Goal: Information Seeking & Learning: Learn about a topic

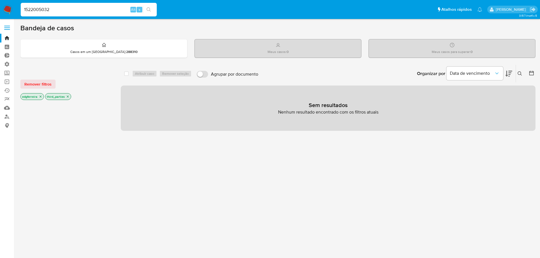
type input "1522005032"
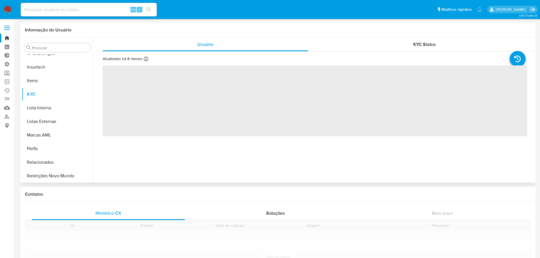
scroll to position [253, 0]
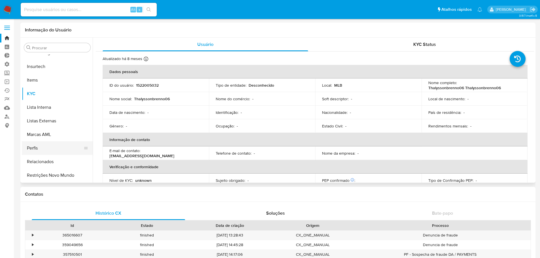
select select "10"
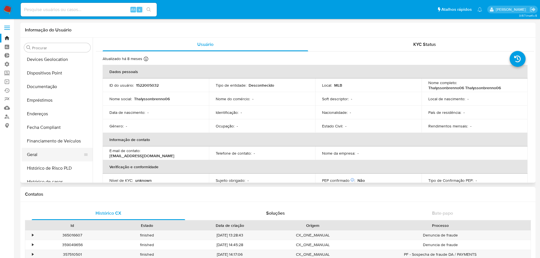
scroll to position [83, 0]
click at [57, 100] on button "Documentação" at bounding box center [55, 101] width 66 height 14
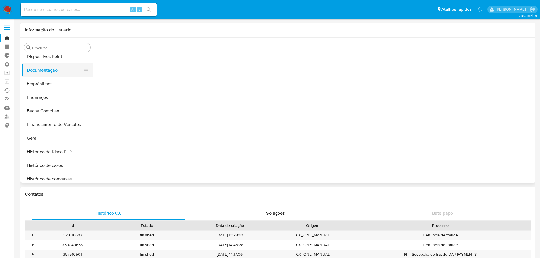
scroll to position [170, 0]
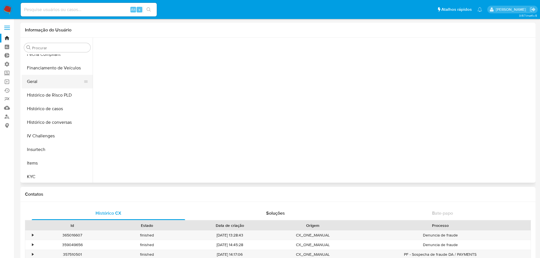
click at [38, 83] on button "Geral" at bounding box center [55, 82] width 66 height 14
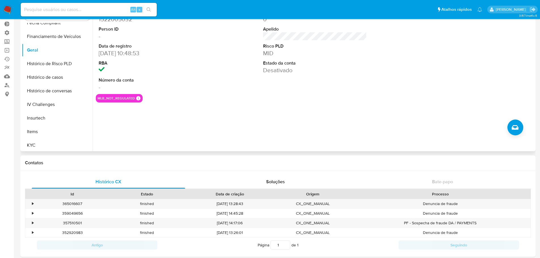
scroll to position [0, 0]
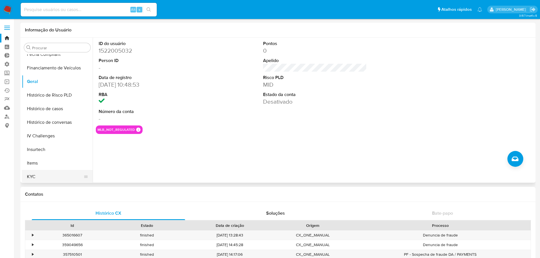
click at [39, 178] on button "KYC" at bounding box center [55, 177] width 66 height 14
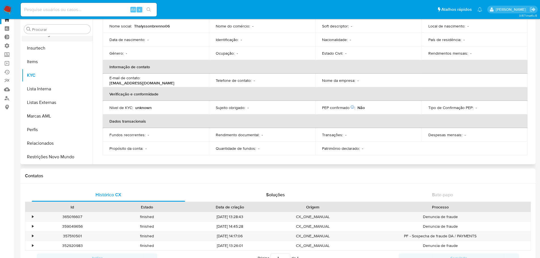
scroll to position [28, 0]
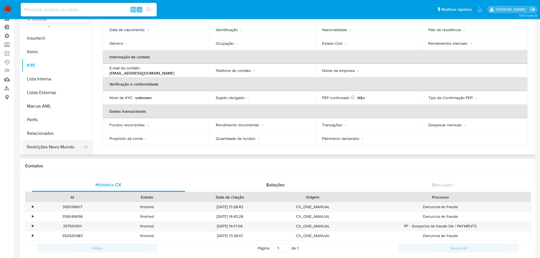
click at [42, 149] on button "Restrições Novo Mundo" at bounding box center [55, 147] width 66 height 14
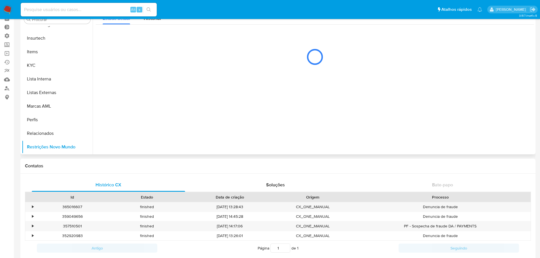
scroll to position [0, 0]
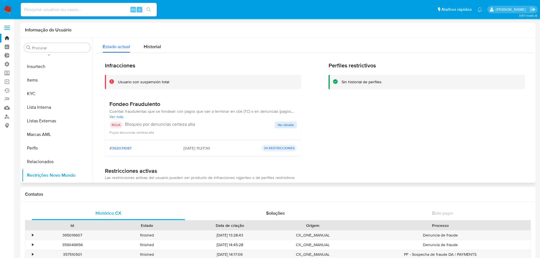
click at [280, 127] on span "Ver detalle" at bounding box center [285, 125] width 16 height 6
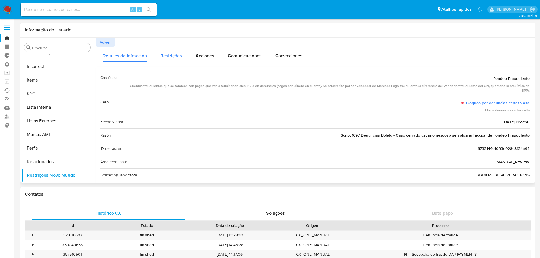
click at [167, 58] on span "Restrições" at bounding box center [171, 55] width 22 height 7
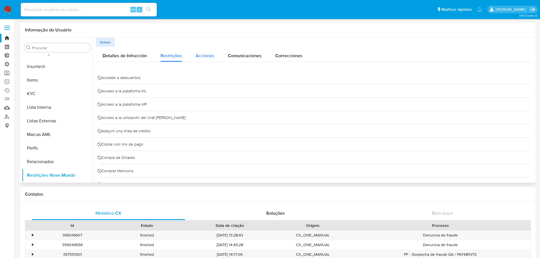
click at [213, 58] on span "Acciones" at bounding box center [205, 55] width 19 height 7
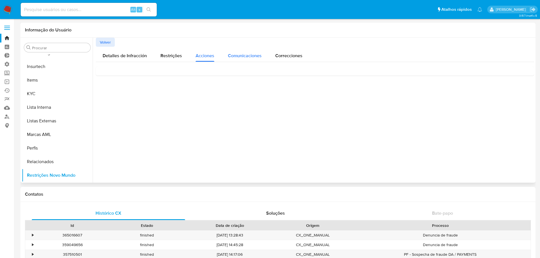
click at [252, 55] on span "Comunicaciones" at bounding box center [245, 55] width 34 height 7
click at [281, 56] on span "Correcciones" at bounding box center [288, 55] width 27 height 7
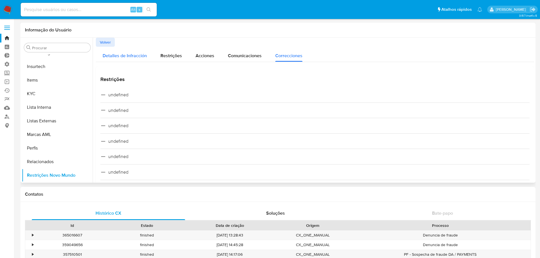
click at [124, 60] on div "Detalles de Infracción" at bounding box center [125, 54] width 44 height 15
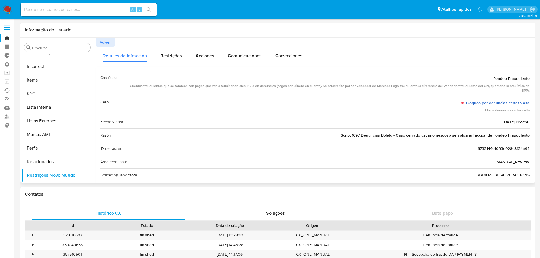
click at [495, 105] on link "Bloqueo por denuncias certeza alta" at bounding box center [497, 103] width 63 height 6
